Goal: Task Accomplishment & Management: Use online tool/utility

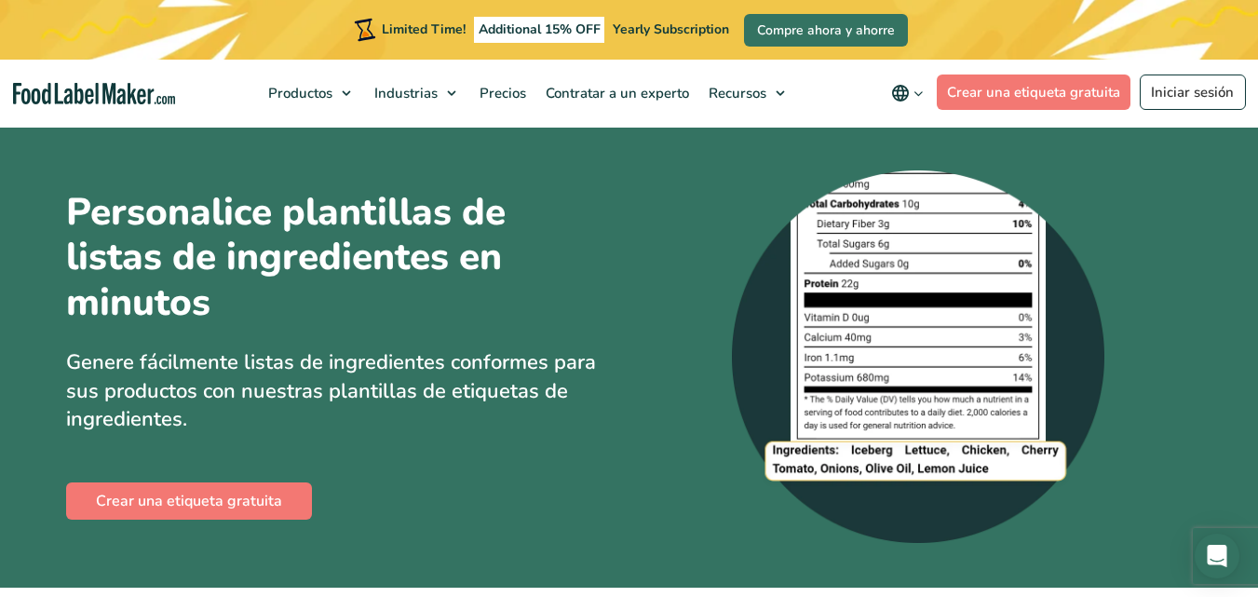
click at [873, 344] on img at bounding box center [918, 356] width 373 height 373
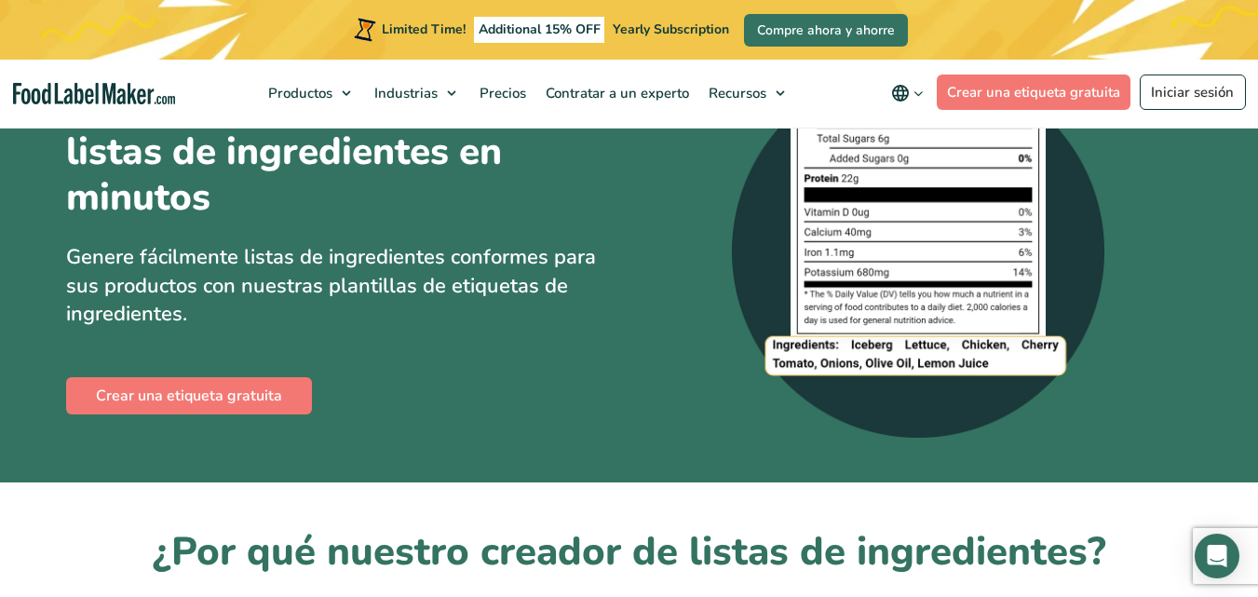
scroll to position [106, 0]
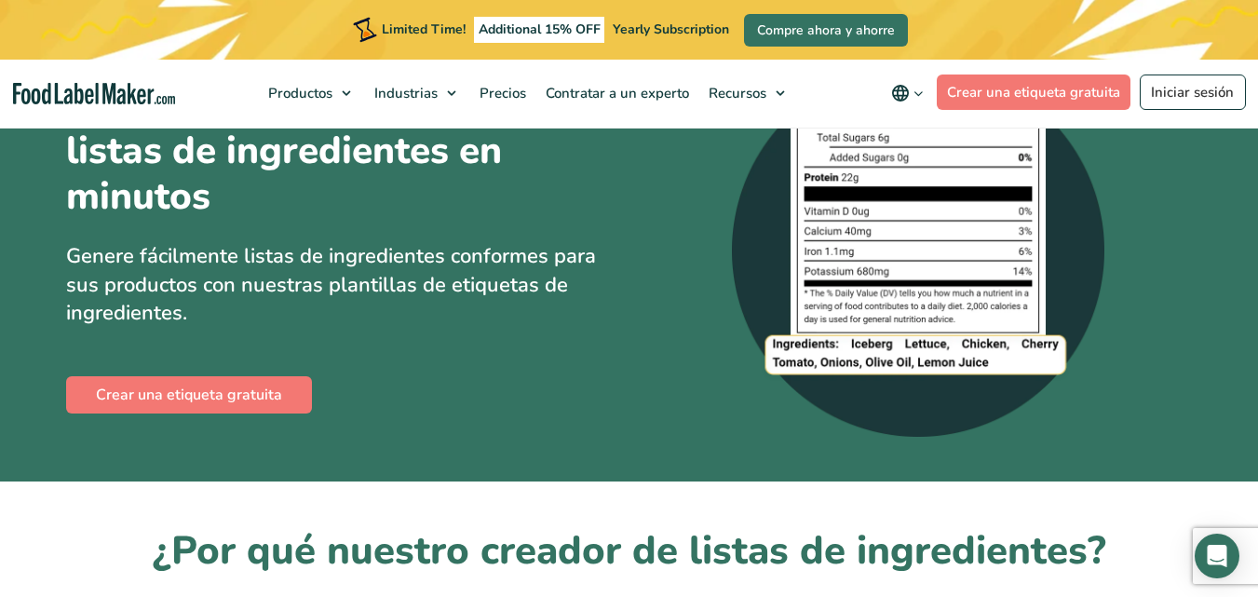
click at [863, 283] on img at bounding box center [918, 250] width 373 height 373
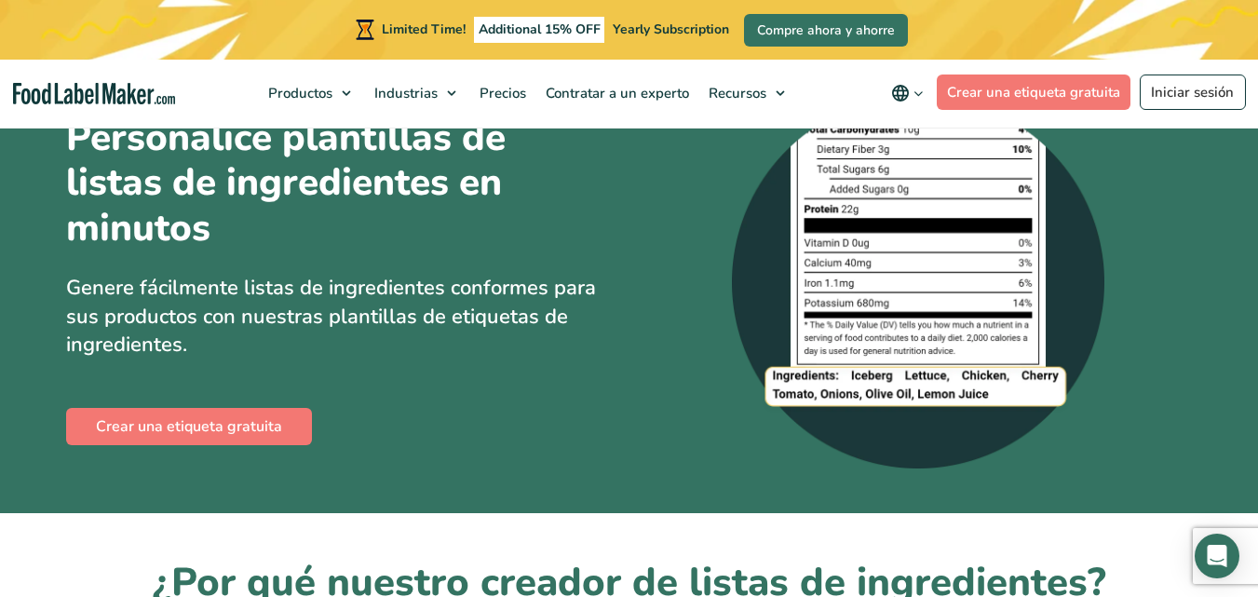
scroll to position [74, 0]
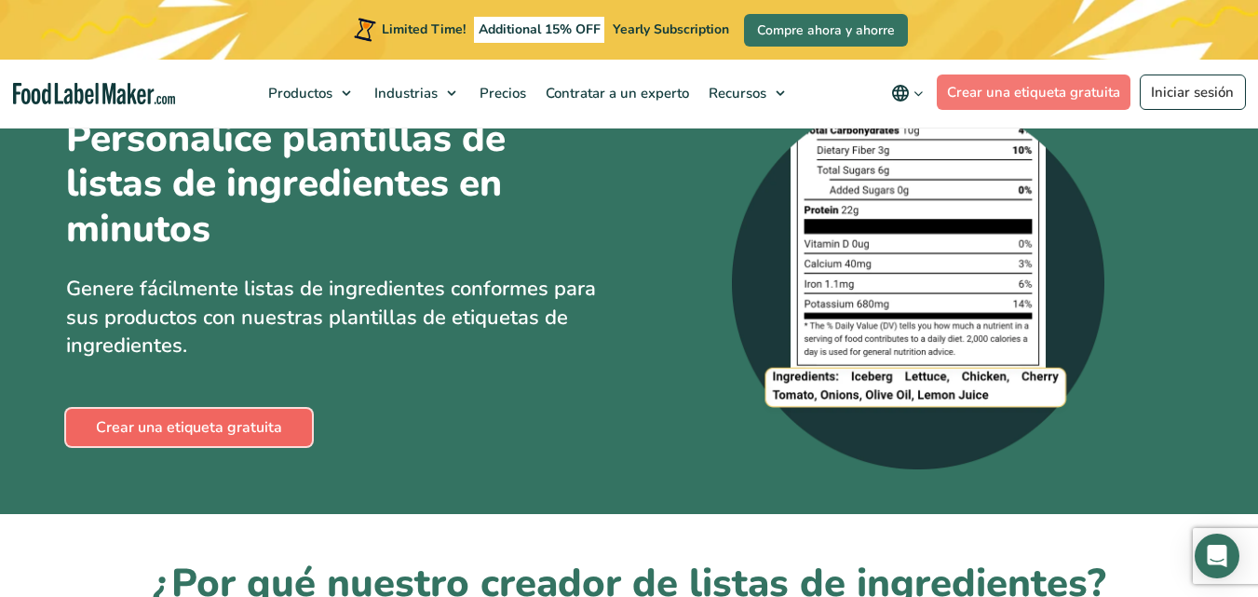
click at [236, 428] on link "Crear una etiqueta gratuita" at bounding box center [189, 427] width 246 height 37
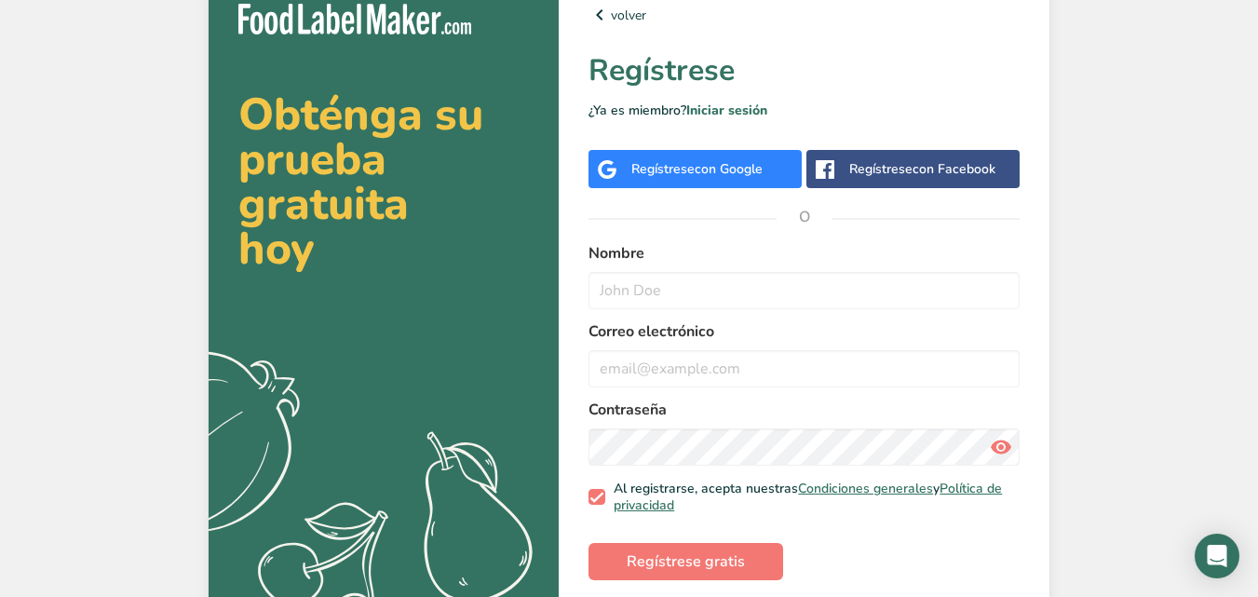
scroll to position [16, 0]
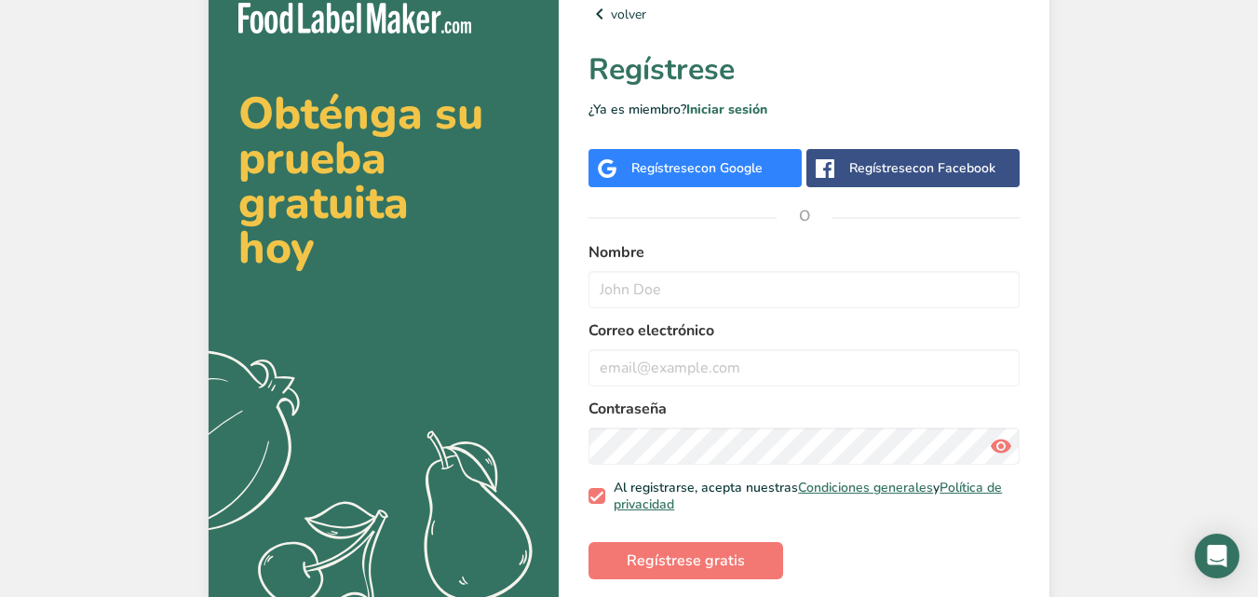
click at [752, 177] on div "Regístrese con Google" at bounding box center [696, 168] width 131 height 20
